Goal: Task Accomplishment & Management: Complete application form

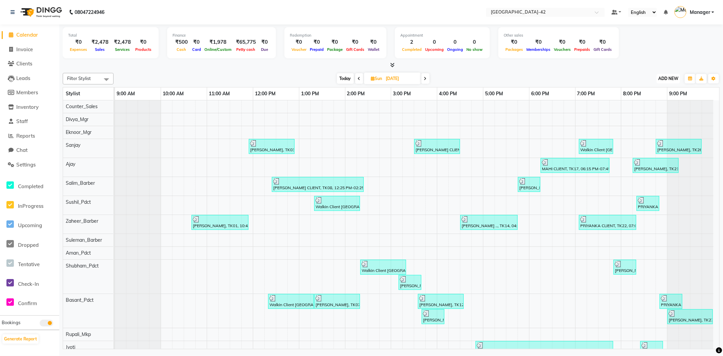
click at [657, 80] on button "ADD NEW Toggle Dropdown" at bounding box center [667, 78] width 23 height 9
click at [646, 110] on link "Add Expense" at bounding box center [653, 108] width 54 height 9
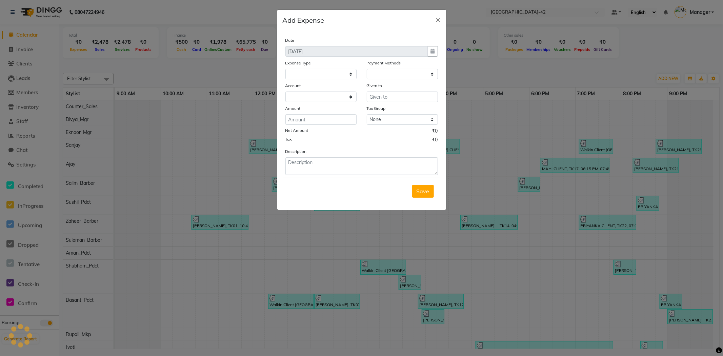
select select
select select "1"
select select "7962"
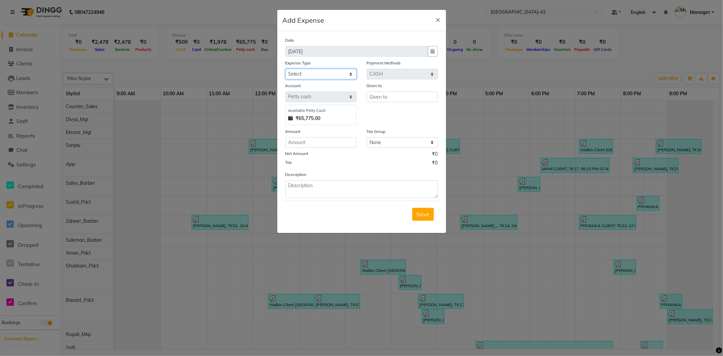
click at [333, 75] on select "Select Bank Deposit Blinkit Cash Handover CLIENT Client ordered food Client Ref…" at bounding box center [320, 74] width 71 height 11
select select "24472"
click at [285, 69] on select "Select Bank Deposit Blinkit Cash Handover CLIENT Client ordered food Client Ref…" at bounding box center [320, 74] width 71 height 11
click at [325, 142] on input "number" at bounding box center [320, 142] width 71 height 11
type input "220"
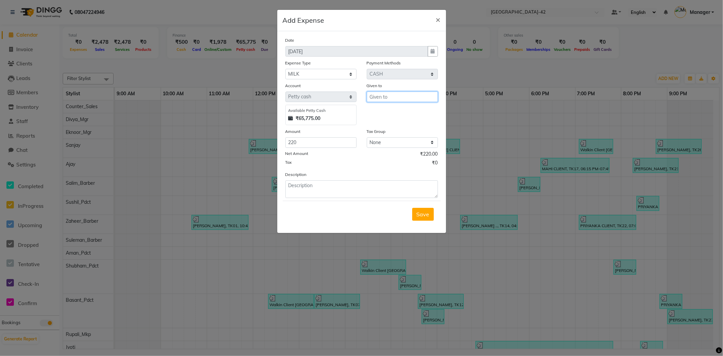
click at [396, 99] on input "text" at bounding box center [402, 96] width 71 height 11
type input "B"
type input "Counter_Sales"
click at [360, 188] on textarea at bounding box center [361, 189] width 152 height 18
type textarea "MILK"
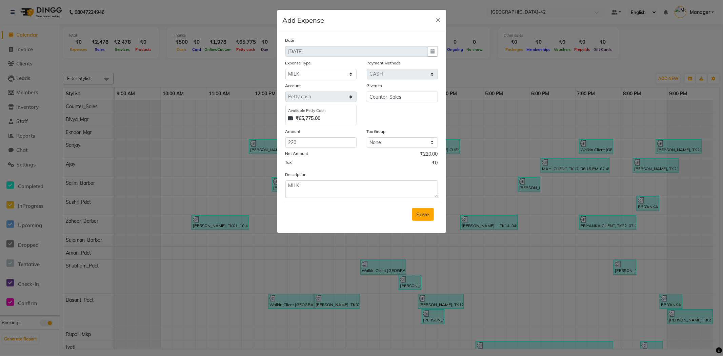
click at [415, 213] on button "Save" at bounding box center [423, 214] width 22 height 13
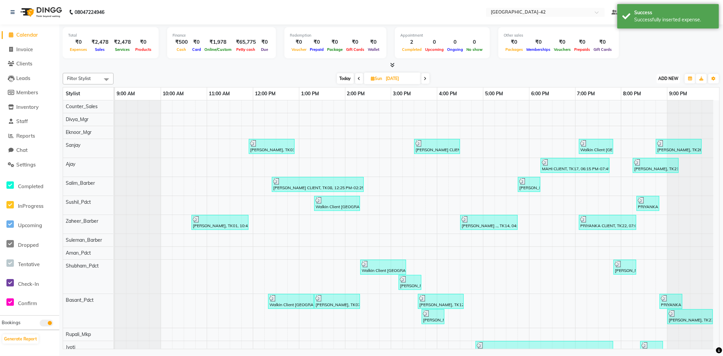
click at [668, 80] on span "ADD NEW" at bounding box center [668, 78] width 20 height 5
click at [661, 109] on link "Add Expense" at bounding box center [653, 108] width 54 height 9
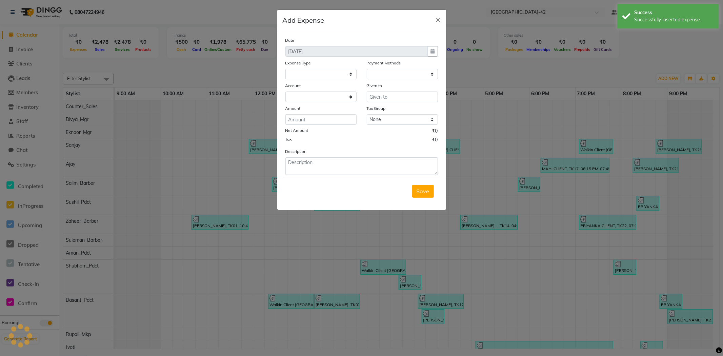
select select
select select "1"
select select "7962"
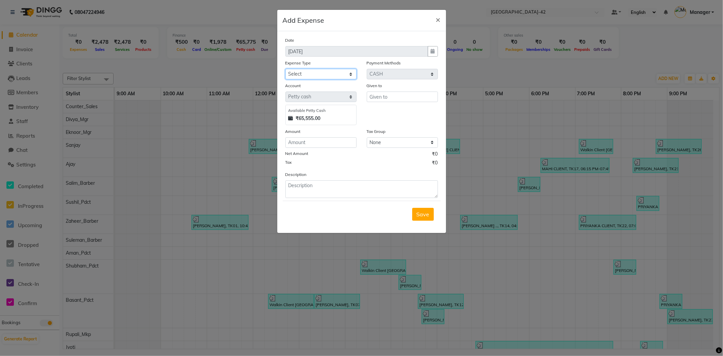
click at [340, 75] on select "Select Bank Deposit Blinkit Cash Handover CLIENT Client ordered food Client Ref…" at bounding box center [320, 74] width 71 height 11
select select "23704"
click at [285, 69] on select "Select Bank Deposit Blinkit Cash Handover CLIENT Client ordered food Client Ref…" at bounding box center [320, 74] width 71 height 11
click at [329, 145] on input "number" at bounding box center [320, 142] width 71 height 11
type input "240"
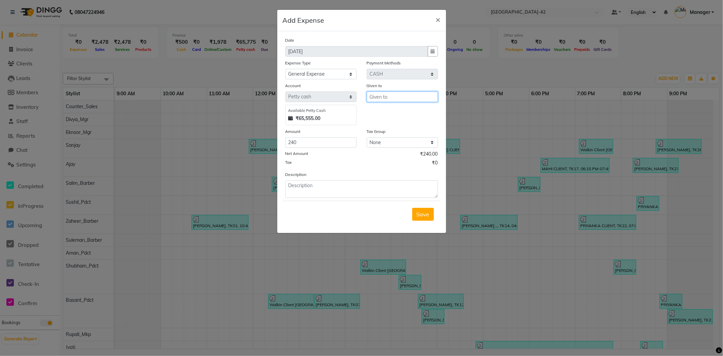
click at [417, 94] on input "text" at bounding box center [402, 96] width 71 height 11
type input "Counter_Sales"
click at [336, 192] on textarea at bounding box center [361, 189] width 152 height 18
type textarea "COOKIES"
click at [418, 216] on span "Save" at bounding box center [422, 214] width 13 height 7
